Goal: Communication & Community: Share content

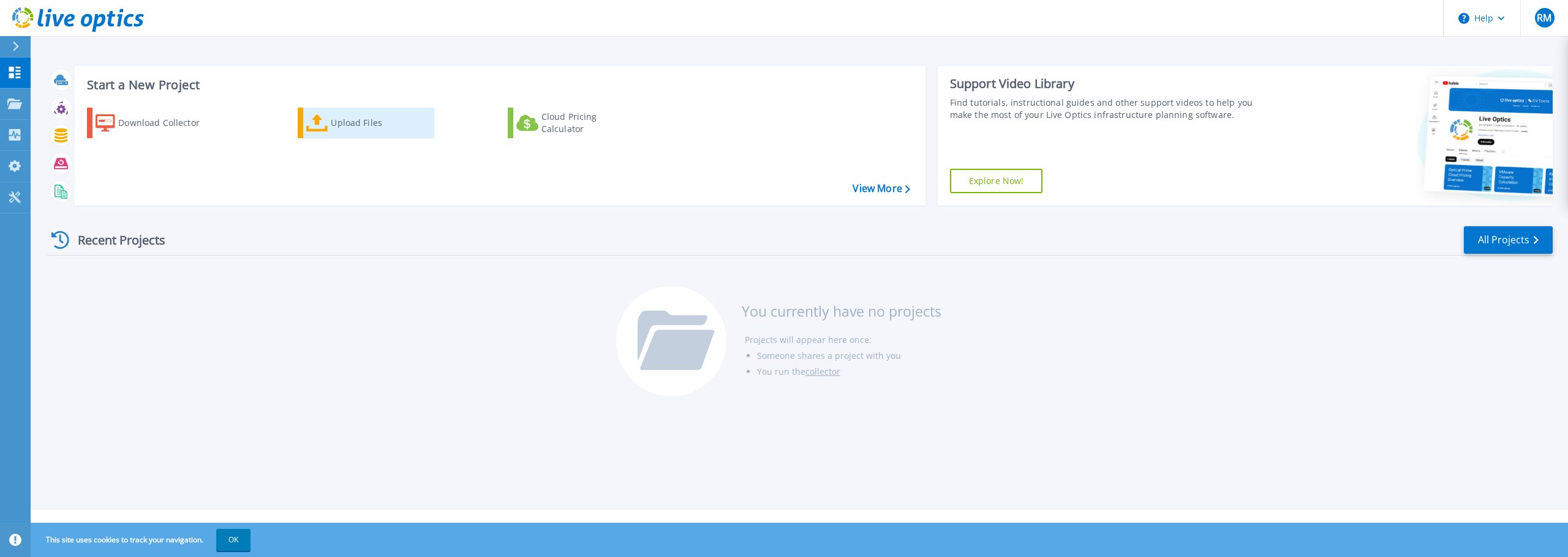
click at [335, 117] on div "Upload Files" at bounding box center [379, 123] width 98 height 25
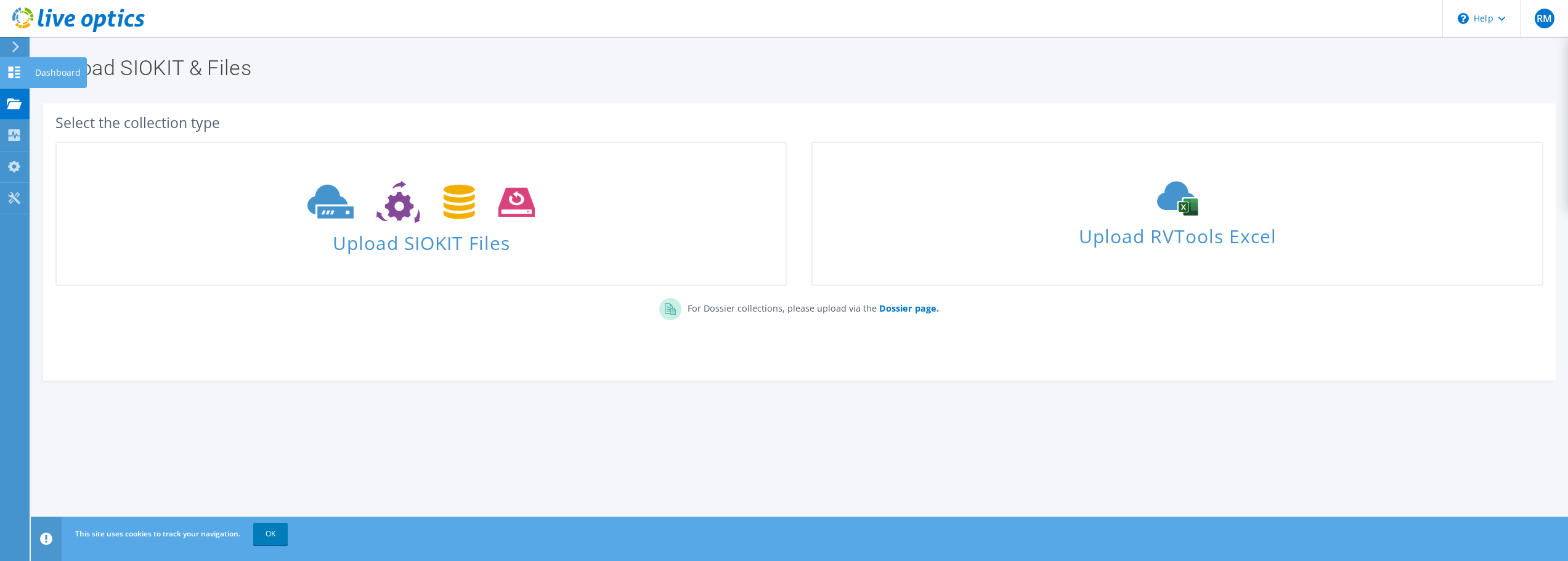
click at [19, 76] on use at bounding box center [15, 73] width 12 height 12
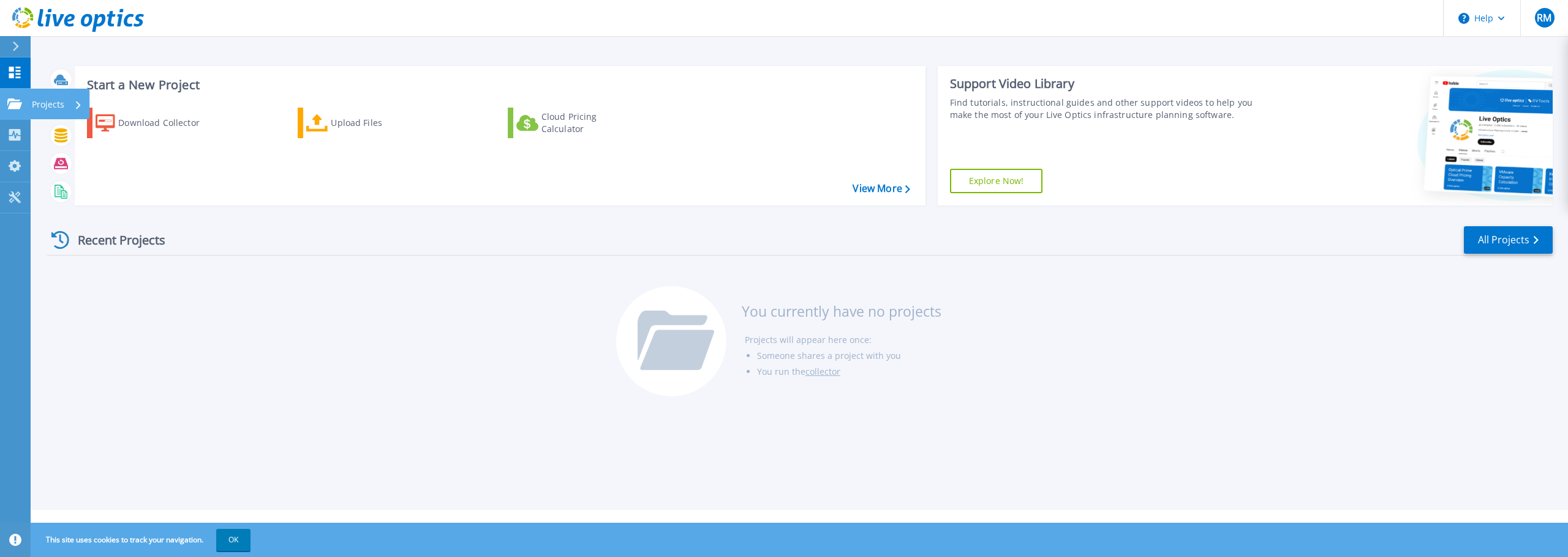
click at [17, 115] on link "Projects Projects" at bounding box center [15, 104] width 31 height 31
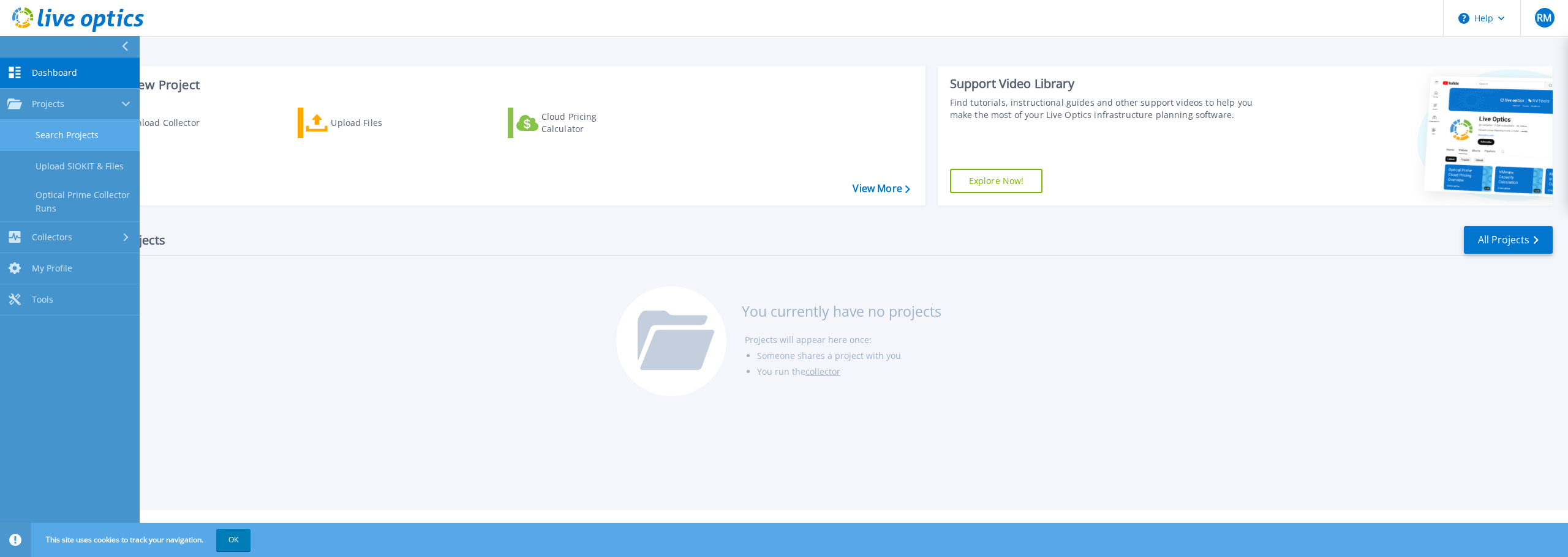
click at [59, 142] on link "Search Projects" at bounding box center [70, 135] width 140 height 31
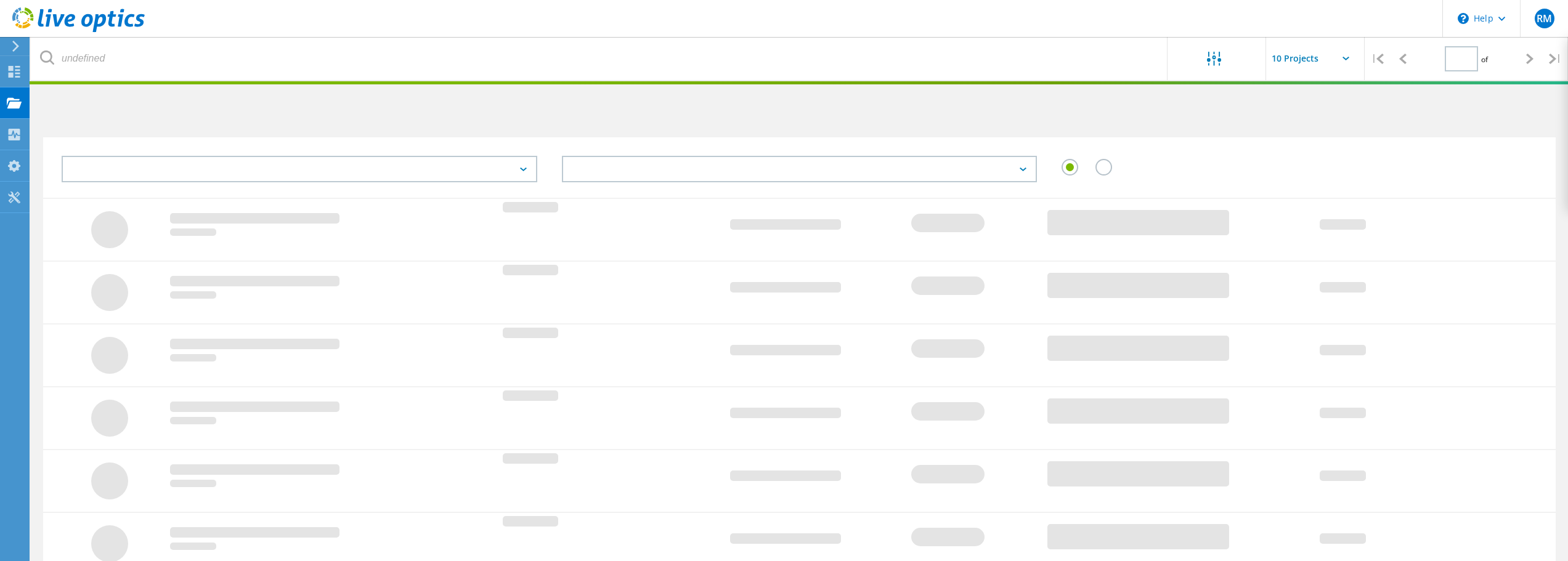
type input "1"
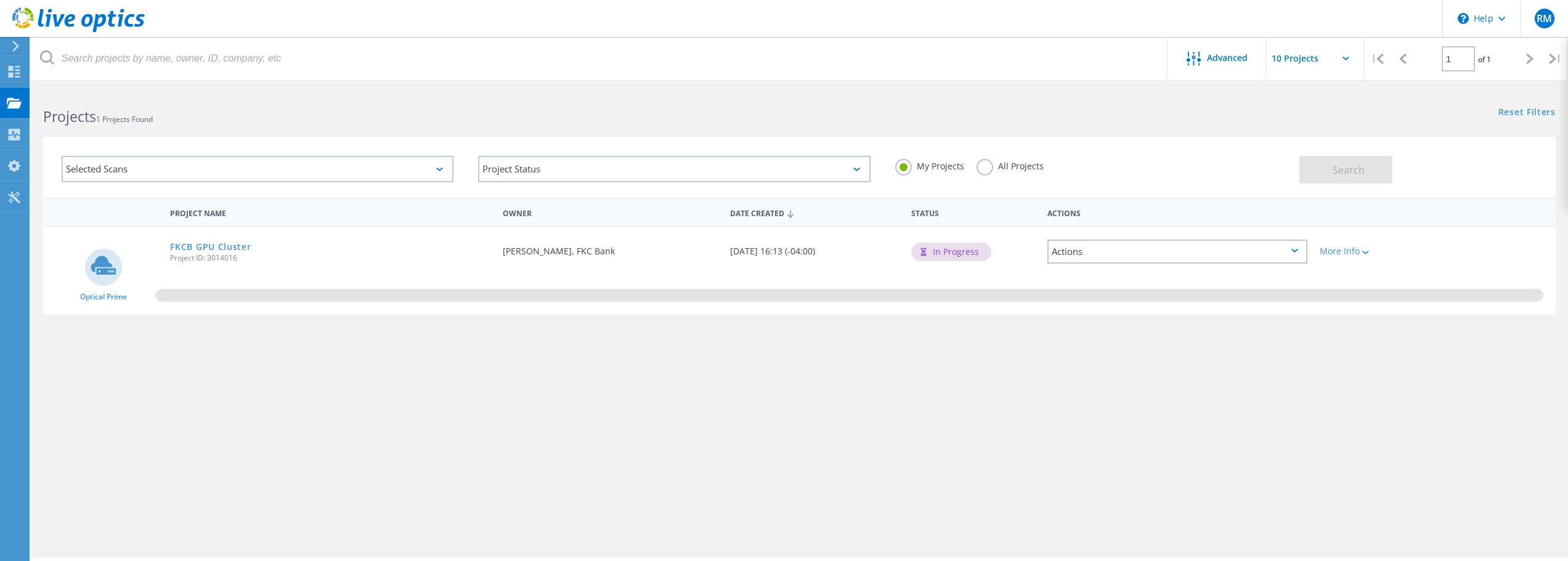
click at [1133, 247] on div "Actions" at bounding box center [1177, 252] width 260 height 24
click at [1019, 375] on div "Project Name Owner Date Created Status Actions Optical Prime FKCB GPU Cluster P…" at bounding box center [800, 358] width 1513 height 320
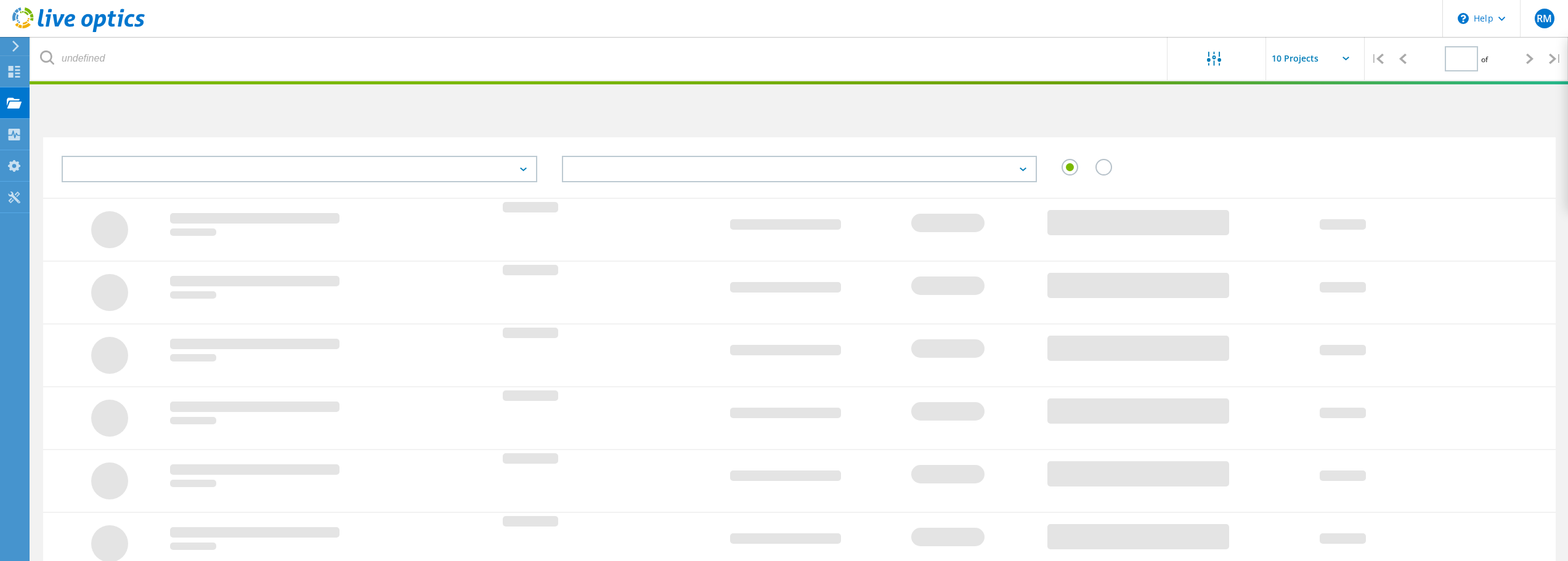
type input "1"
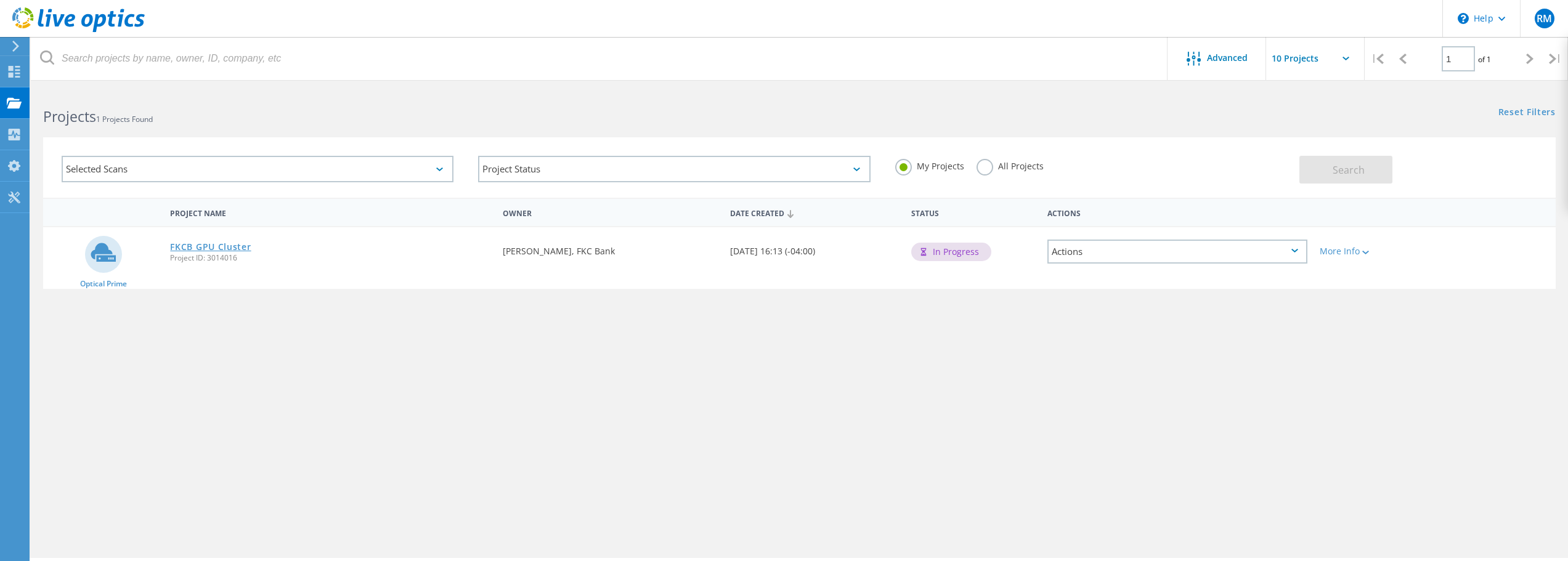
click at [211, 248] on link "FKCB GPU Cluster" at bounding box center [210, 247] width 81 height 9
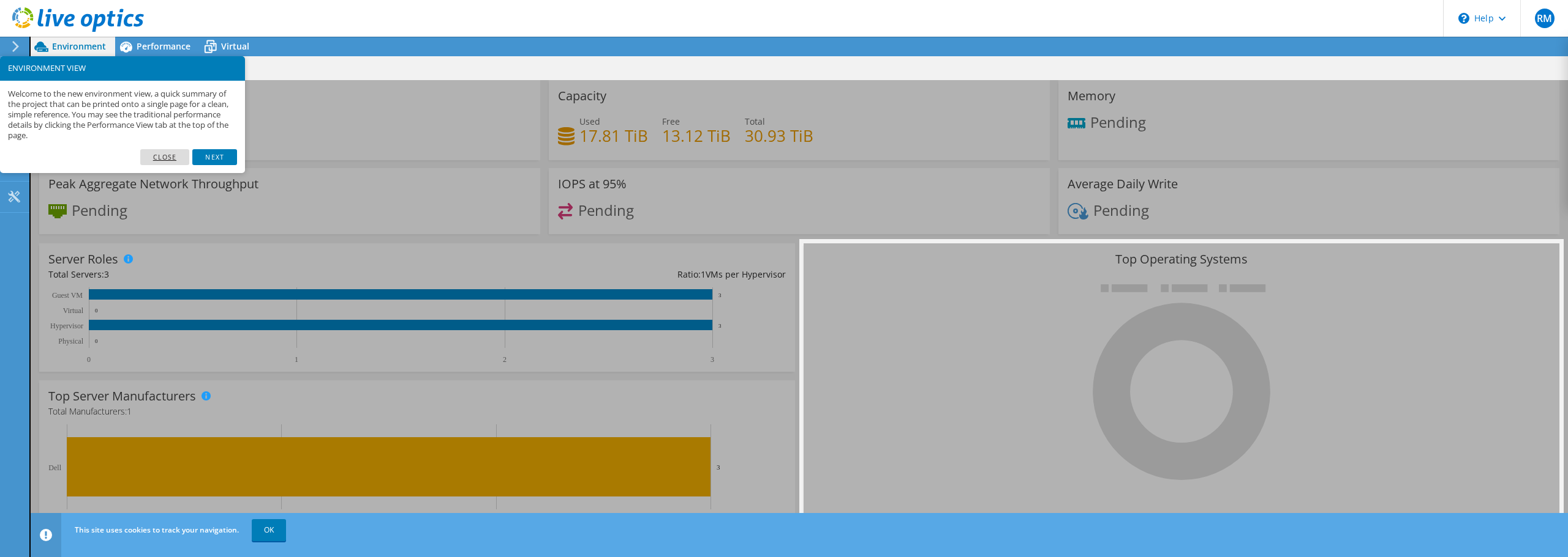
click at [177, 159] on link "Close" at bounding box center [165, 157] width 49 height 16
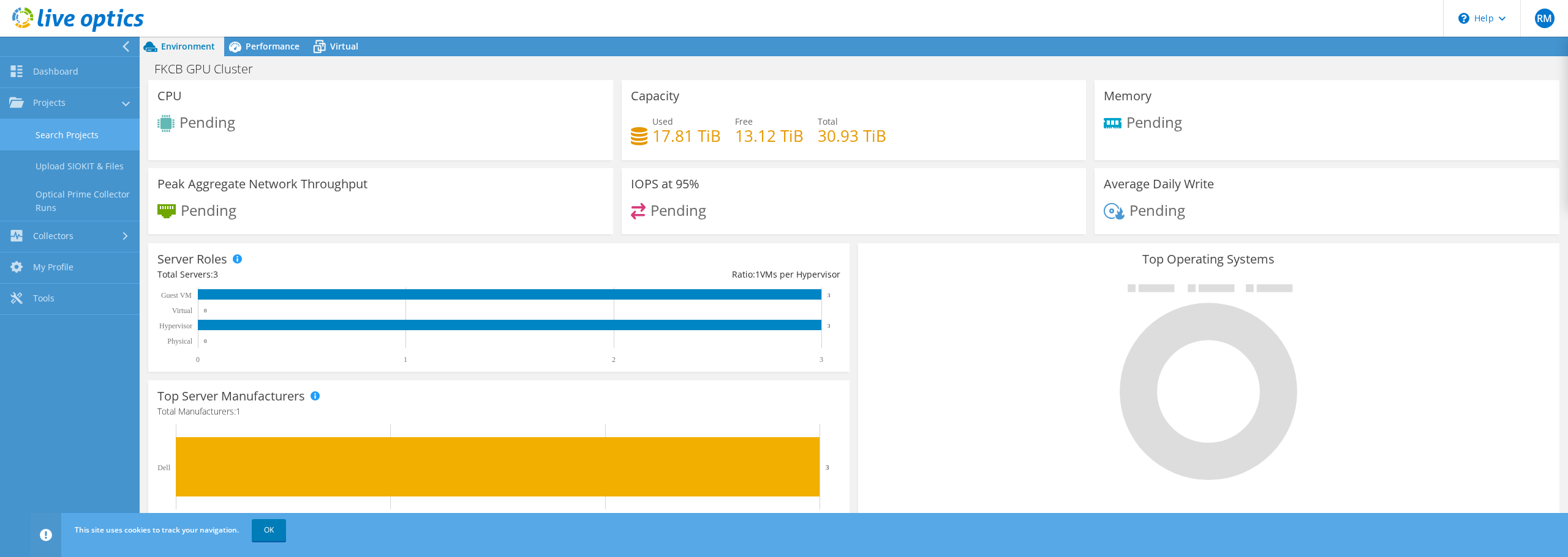
click at [76, 128] on link "Search Projects" at bounding box center [70, 135] width 140 height 31
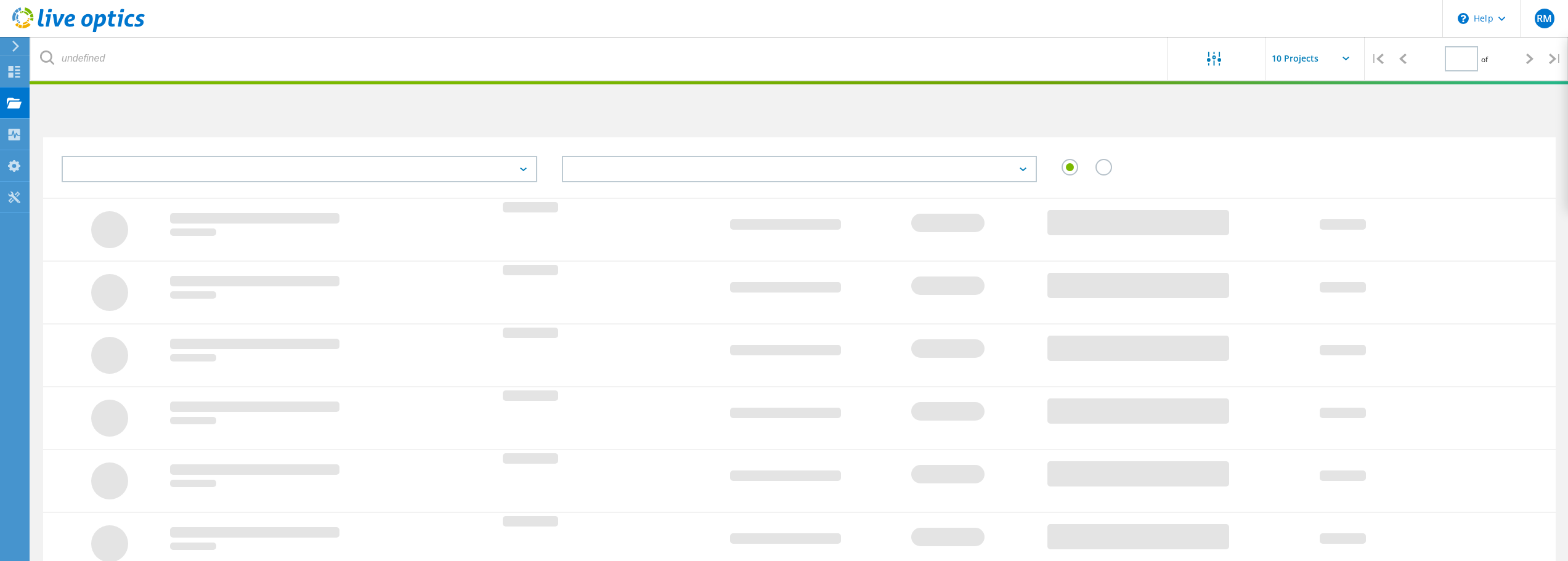
type input "1"
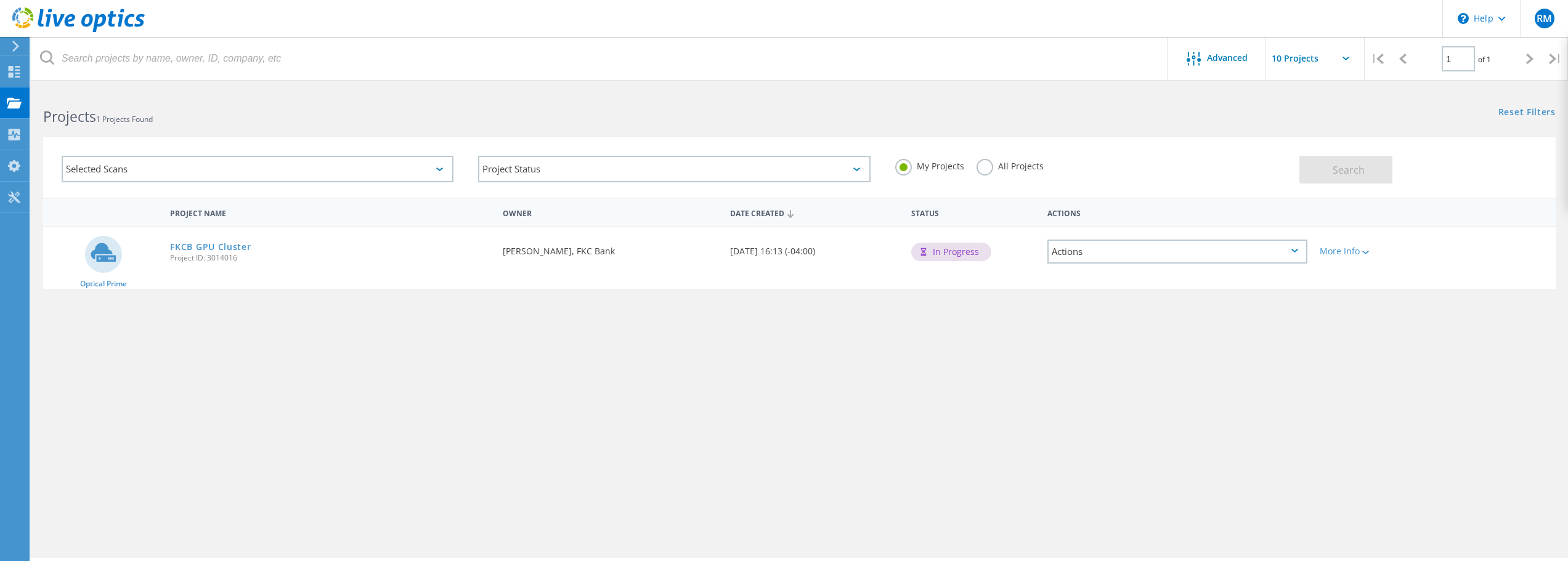
click at [1298, 255] on div "Actions" at bounding box center [1177, 252] width 260 height 24
click at [1151, 283] on div "Delete" at bounding box center [1177, 281] width 258 height 19
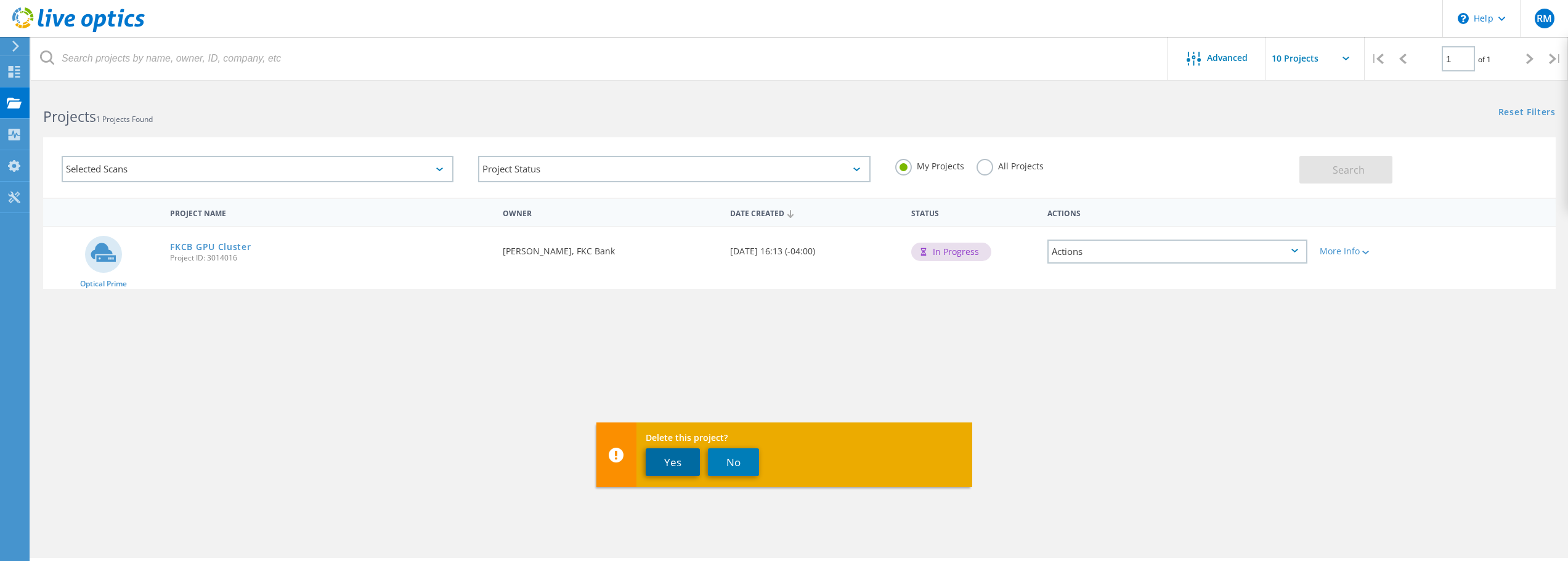
click at [691, 465] on button "Yes" at bounding box center [673, 462] width 55 height 27
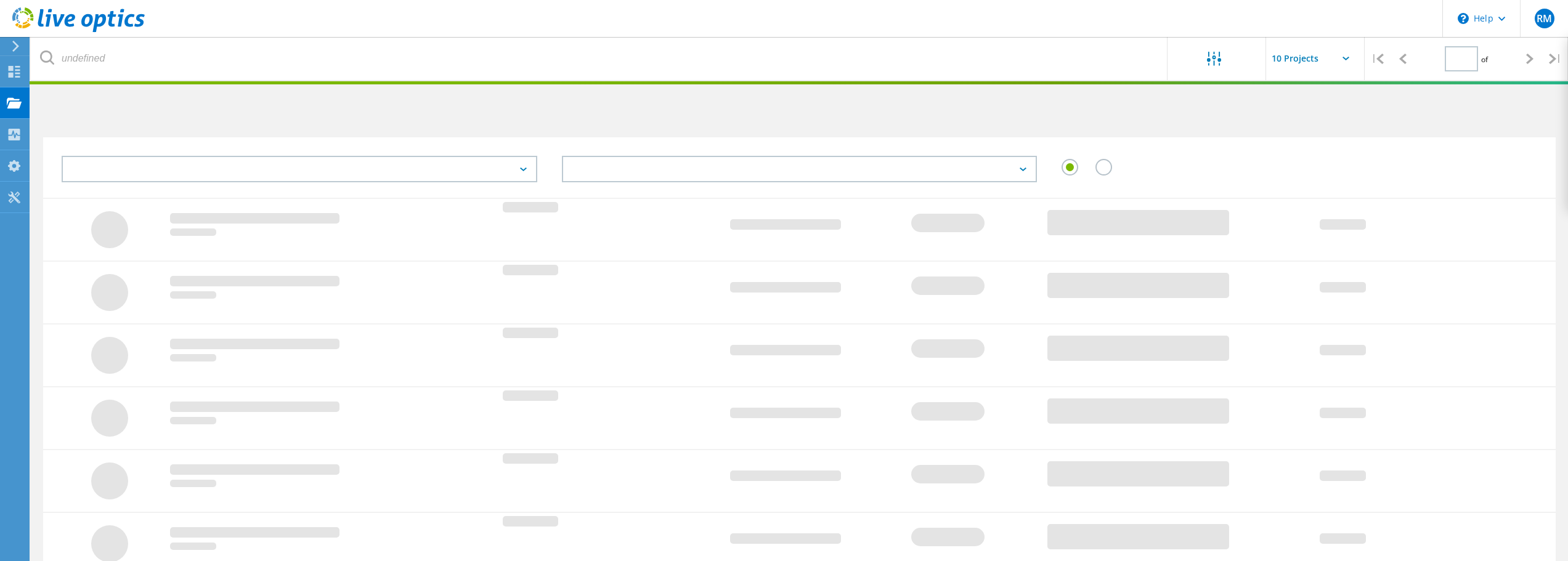
type input "1"
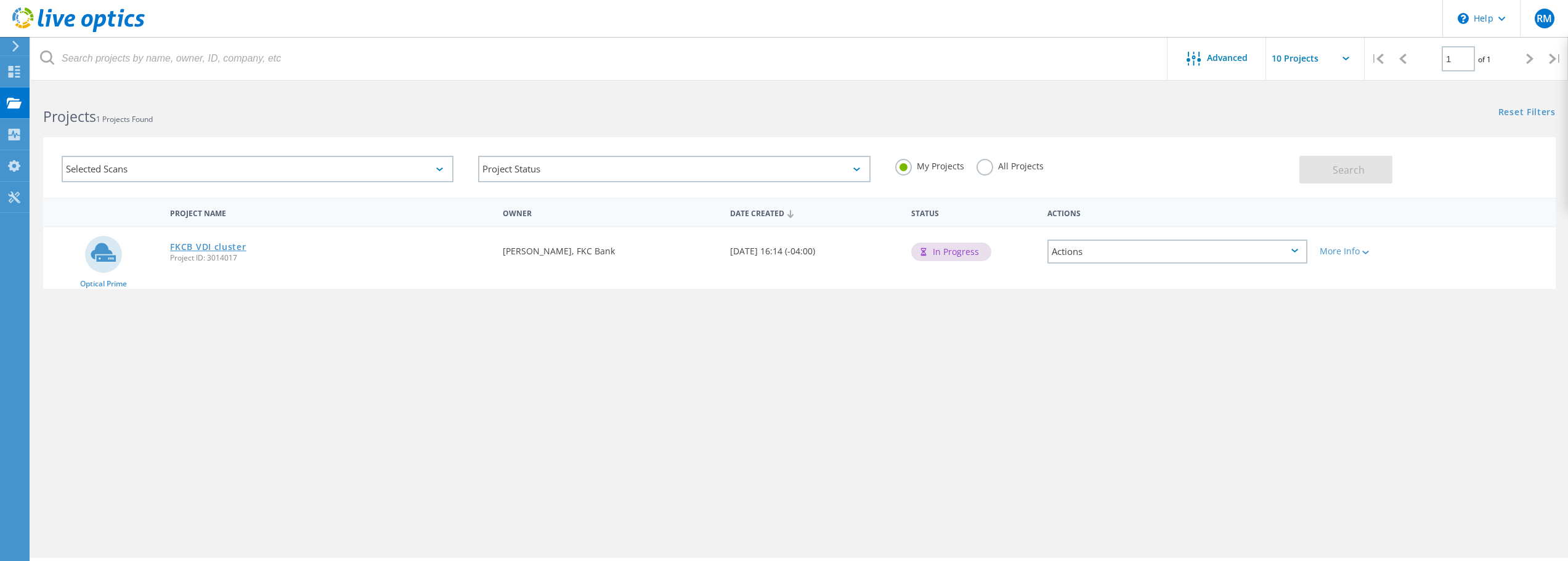
click at [188, 245] on link "FKCB VDI cluster" at bounding box center [207, 247] width 76 height 9
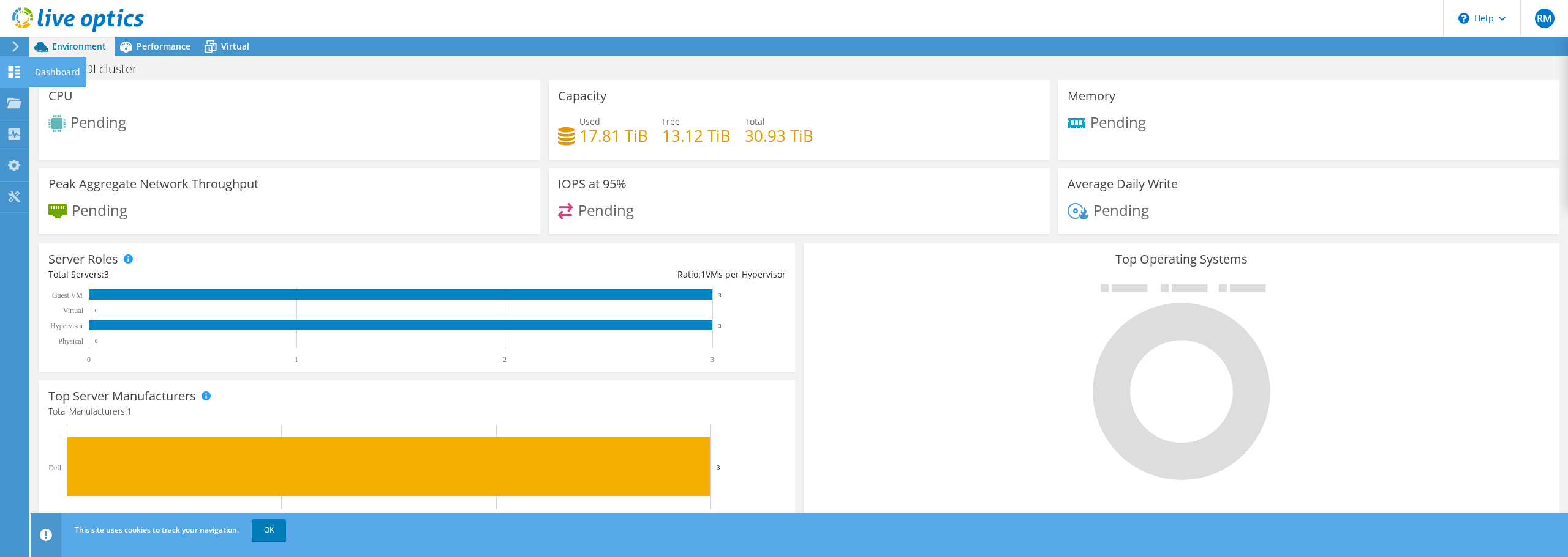
click at [14, 71] on icon at bounding box center [14, 72] width 14 height 12
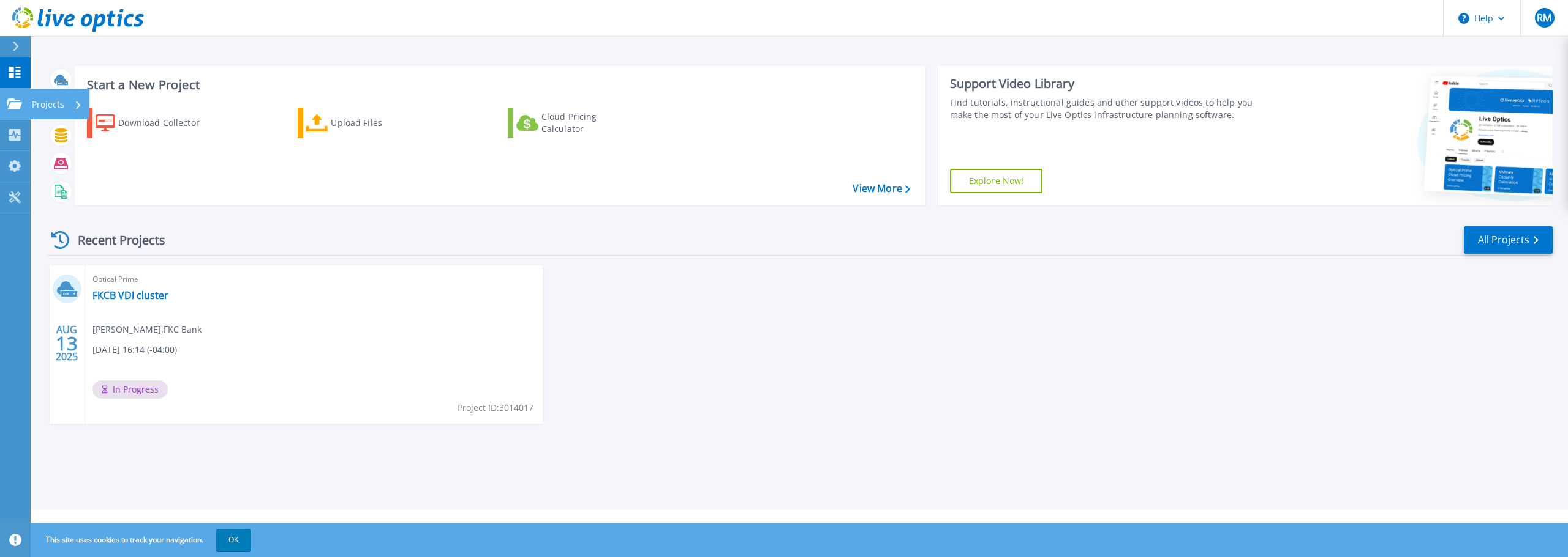
click at [47, 102] on p "Projects" at bounding box center [48, 105] width 32 height 32
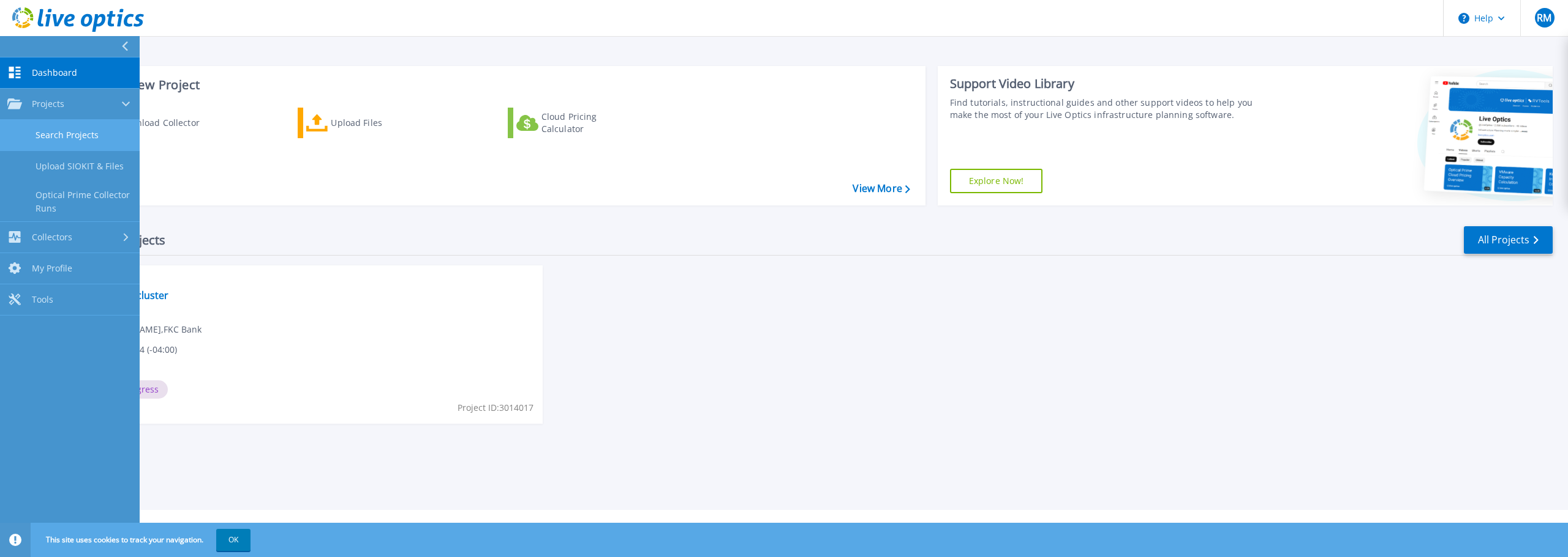
click at [81, 132] on link "Search Projects" at bounding box center [70, 135] width 140 height 31
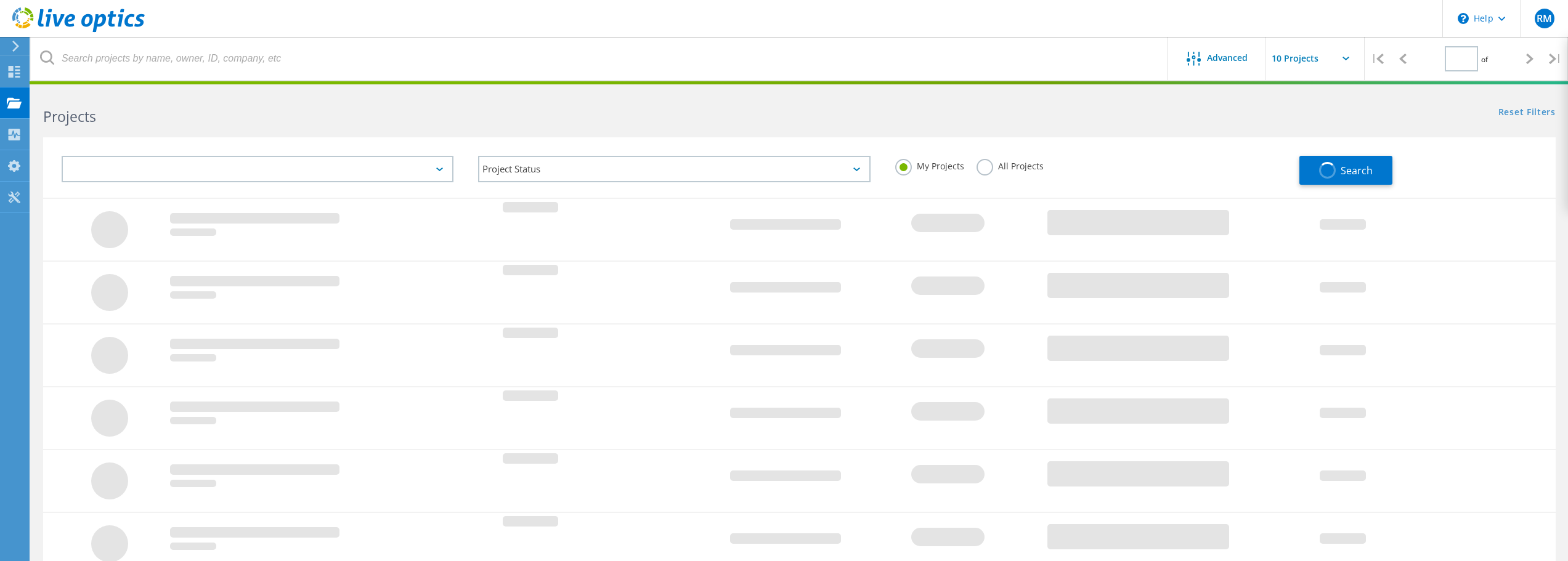
type input "1"
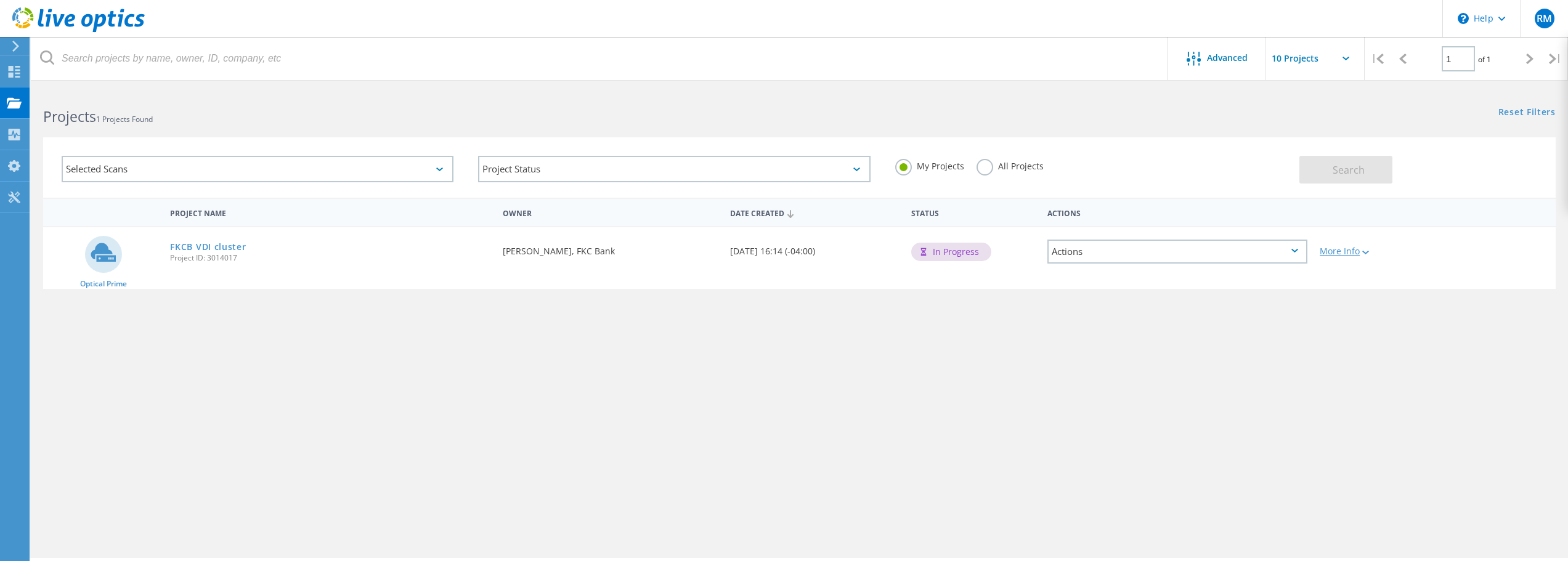
click at [1349, 253] on div "More Info" at bounding box center [1373, 251] width 108 height 9
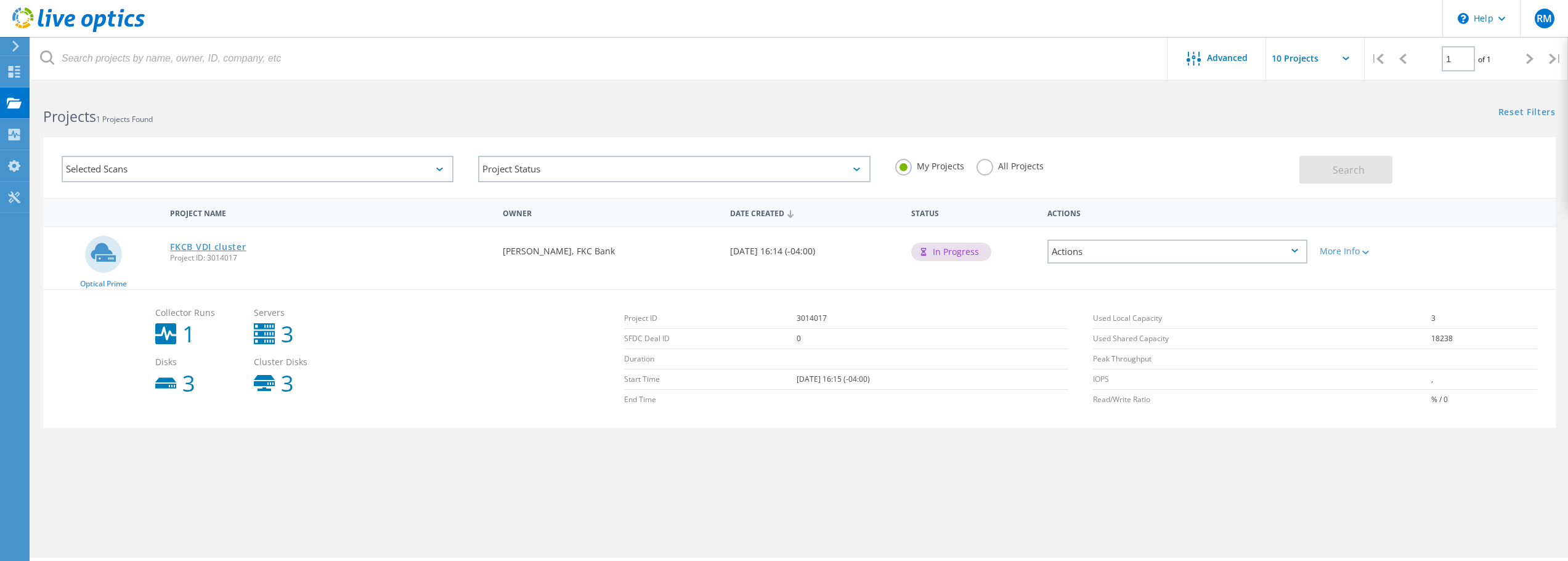
click at [227, 245] on link "FKCB VDI cluster" at bounding box center [207, 247] width 76 height 9
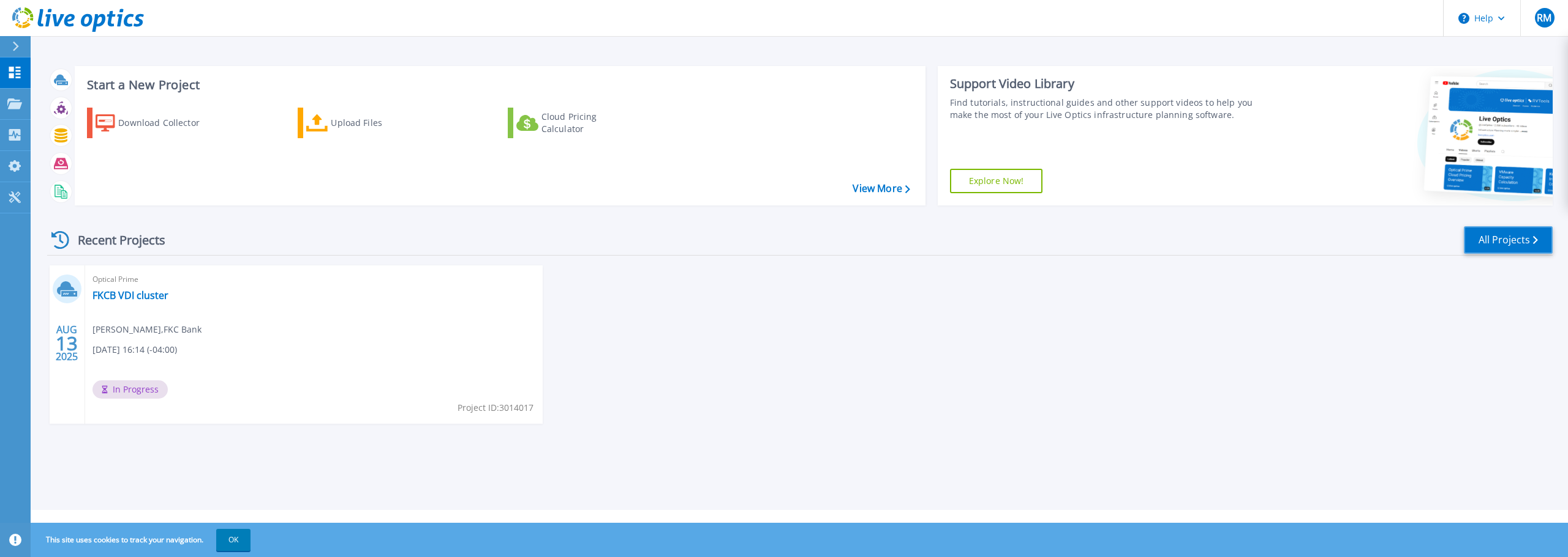
click at [1523, 244] on link "All Projects" at bounding box center [1508, 240] width 89 height 27
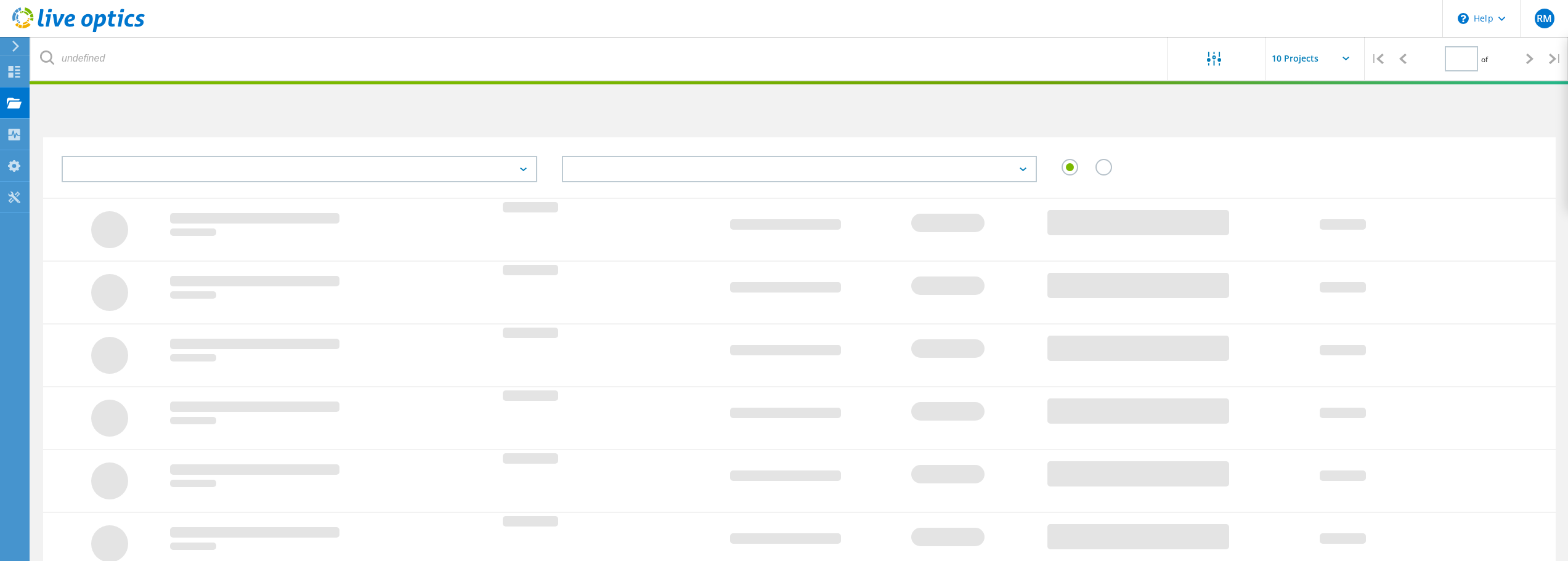
type input "1"
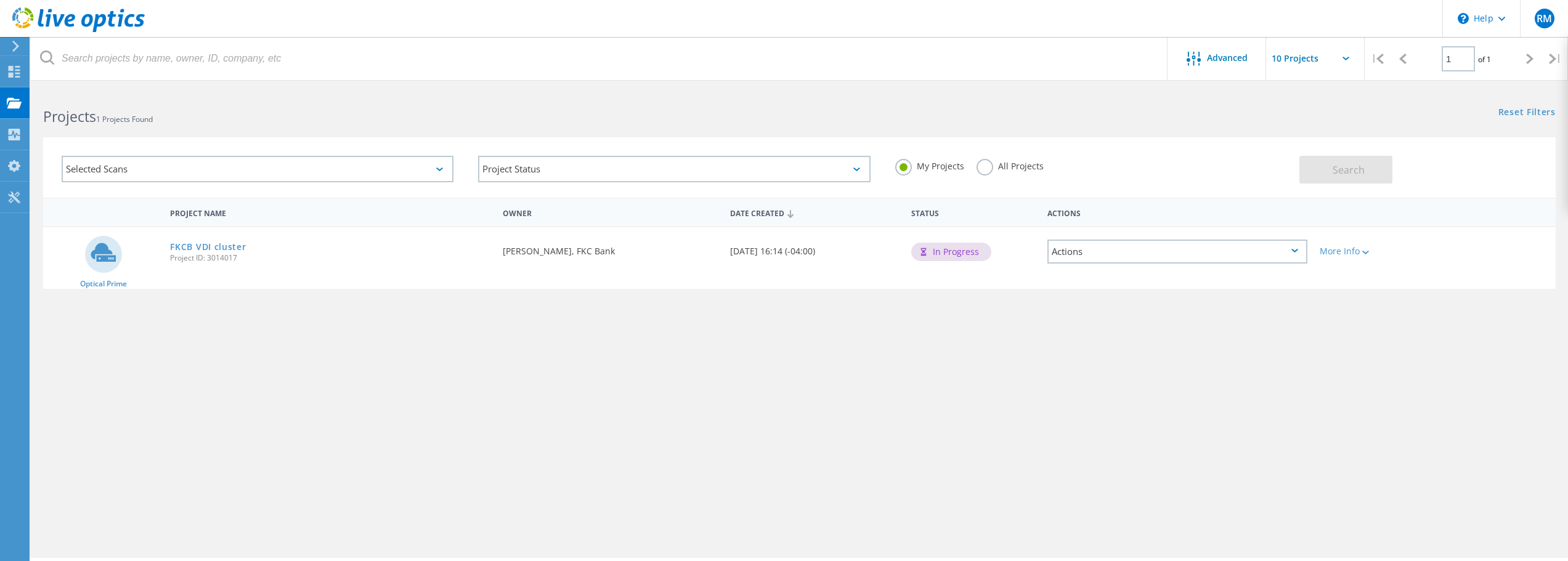
click at [1218, 258] on div "Actions" at bounding box center [1177, 252] width 260 height 24
click at [1121, 265] on div "Share" at bounding box center [1177, 261] width 258 height 19
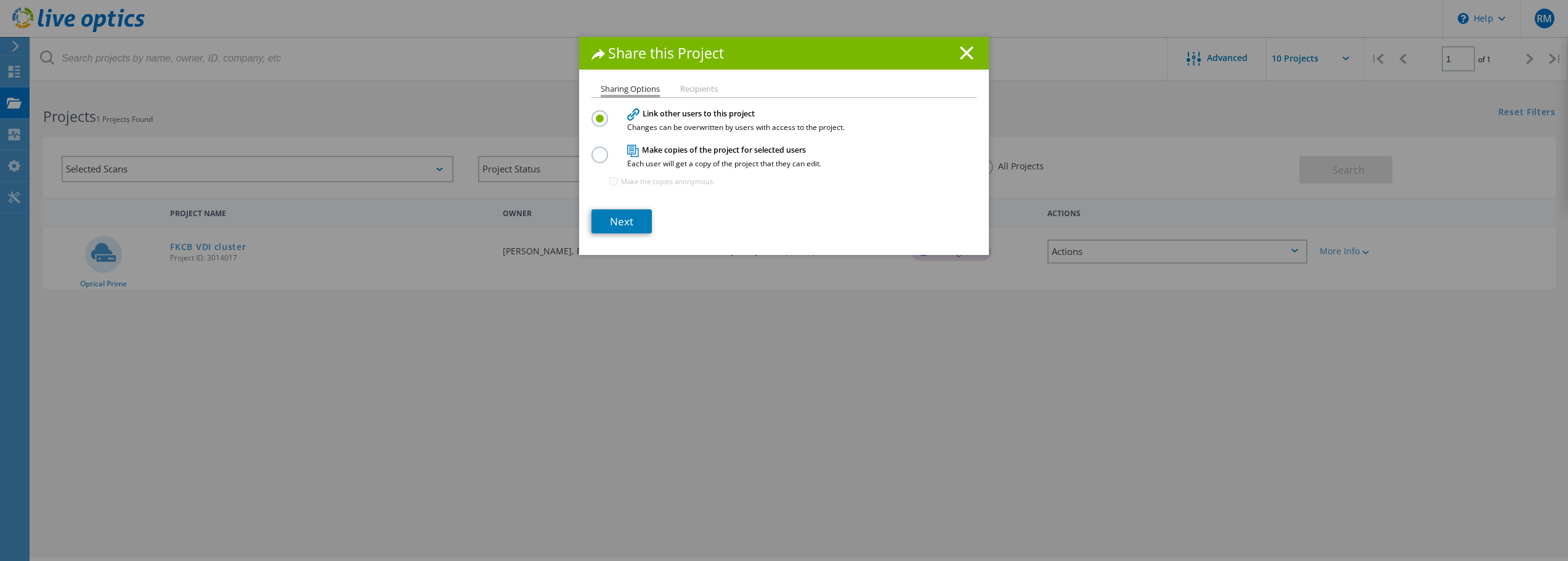
click at [687, 91] on li "Recipients" at bounding box center [699, 91] width 38 height 10
click at [622, 227] on link "Next" at bounding box center [621, 221] width 61 height 24
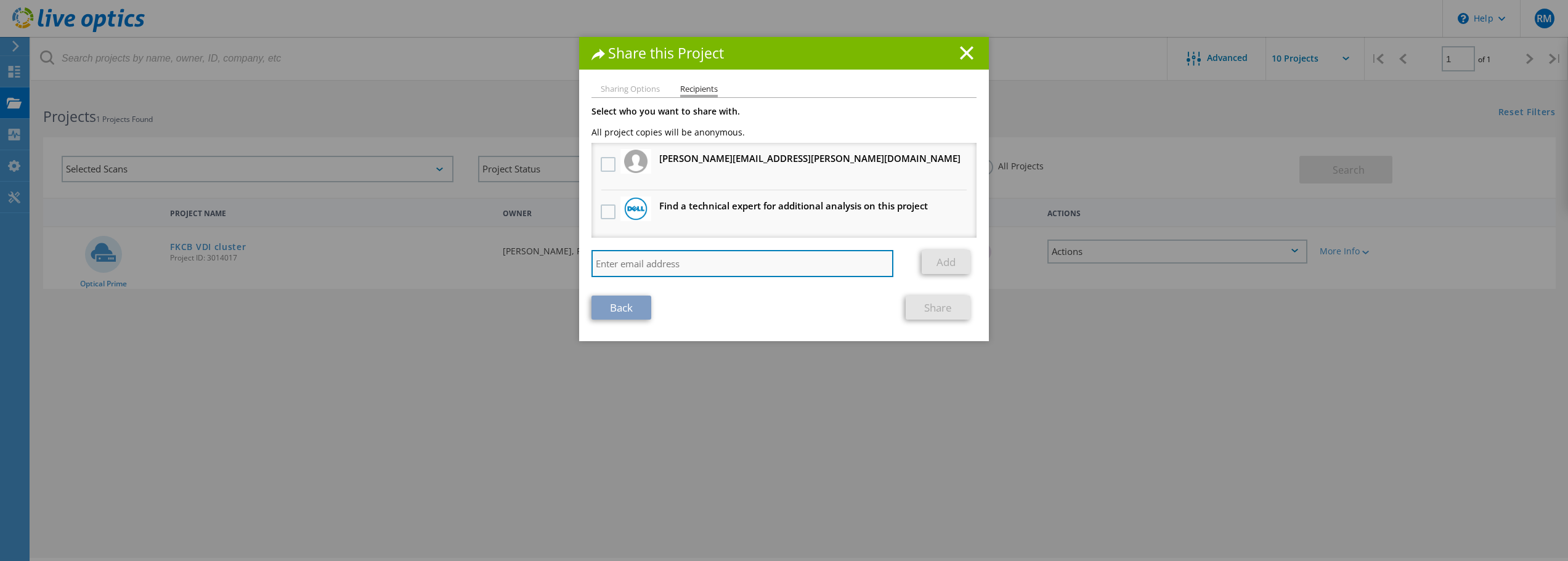
click at [672, 266] on input "search" at bounding box center [743, 264] width 302 height 27
paste input "[PERSON_NAME][EMAIL_ADDRESS][PERSON_NAME][DOMAIN_NAME]"
type input "[PERSON_NAME][EMAIL_ADDRESS][PERSON_NAME][DOMAIN_NAME]"
click at [928, 253] on link "Add" at bounding box center [946, 262] width 49 height 24
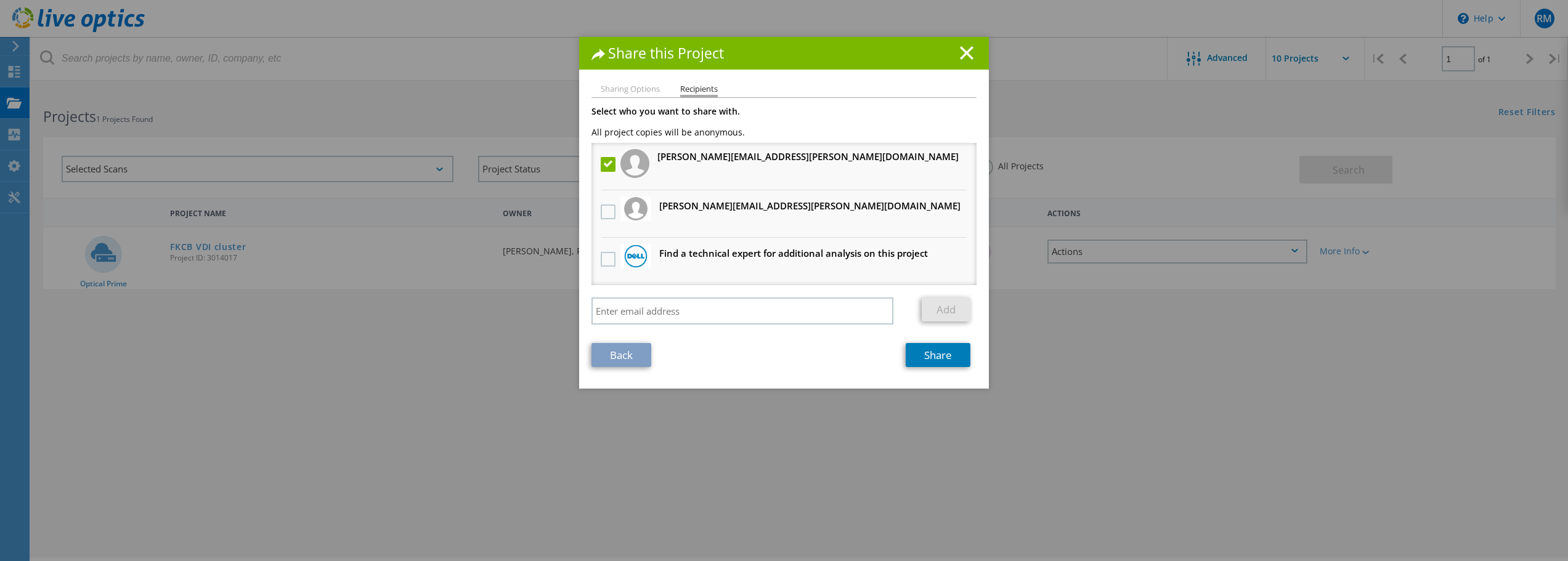
click at [603, 171] on label at bounding box center [609, 164] width 18 height 15
click at [0, 0] on input "checkbox" at bounding box center [0, 0] width 0 height 0
click at [603, 171] on label at bounding box center [609, 164] width 18 height 15
click at [0, 0] on input "checkbox" at bounding box center [0, 0] width 0 height 0
click at [936, 356] on link "Share" at bounding box center [938, 355] width 65 height 24
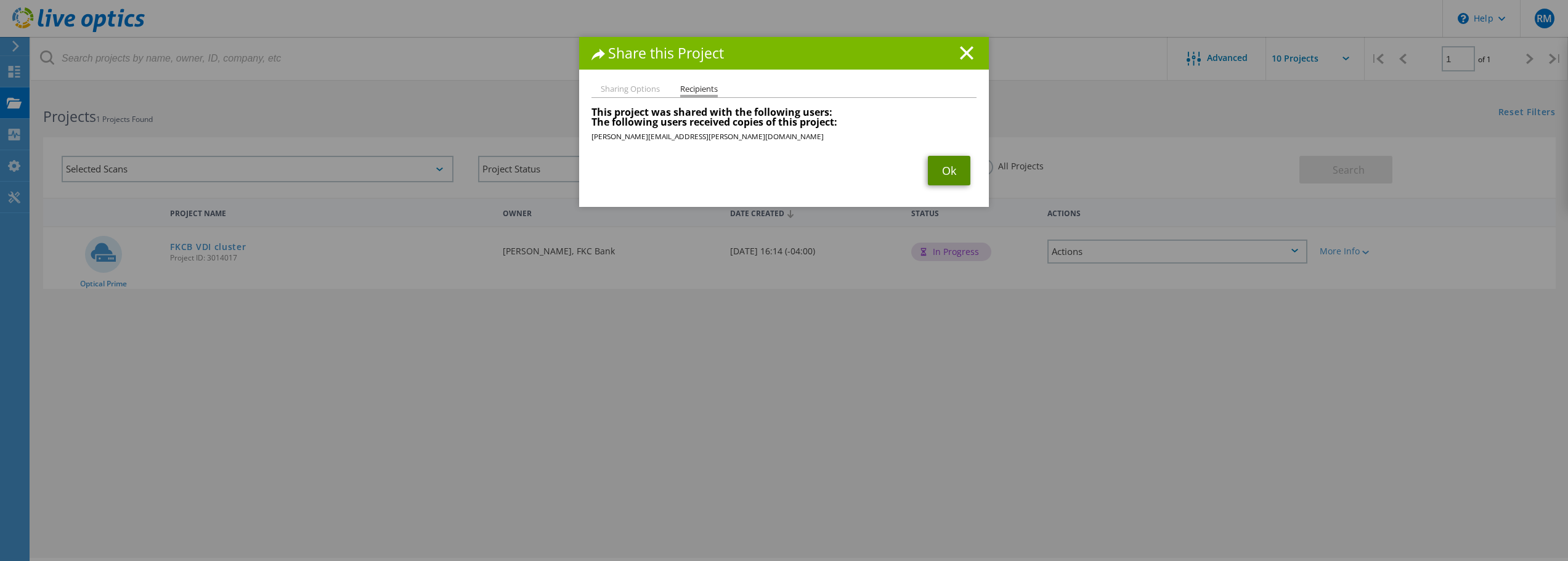
click at [951, 172] on link "Ok" at bounding box center [949, 171] width 43 height 30
